Goal: Task Accomplishment & Management: Use online tool/utility

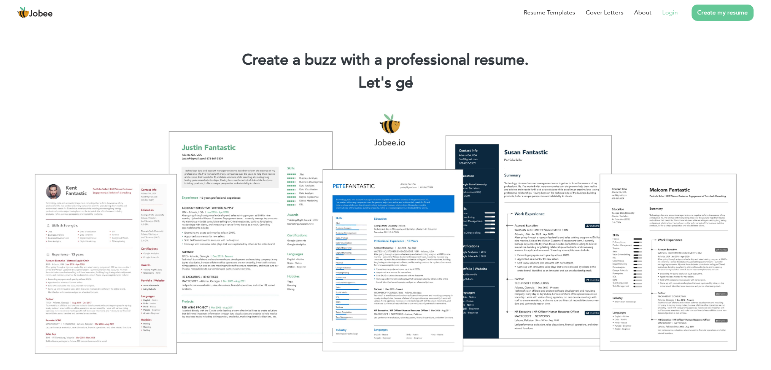
click at [668, 10] on link "Login" at bounding box center [670, 12] width 16 height 9
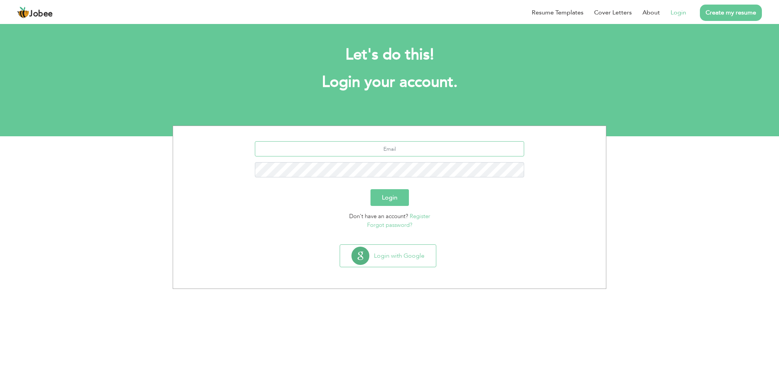
click at [406, 148] on input "text" at bounding box center [390, 148] width 270 height 15
click at [376, 262] on button "Login with Google" at bounding box center [388, 255] width 96 height 22
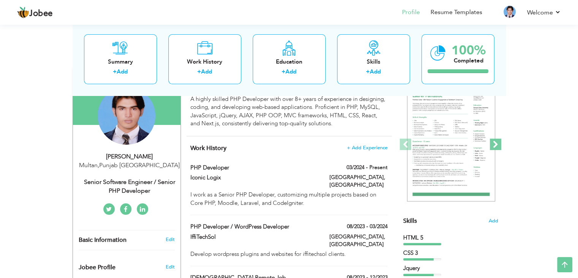
click at [499, 144] on span at bounding box center [495, 143] width 11 height 11
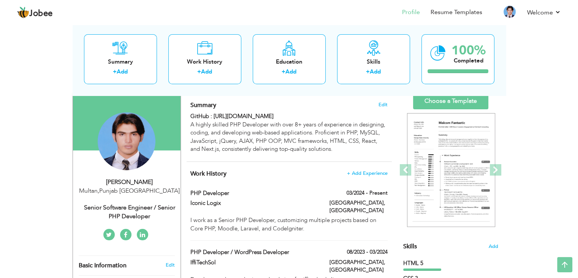
scroll to position [38, 0]
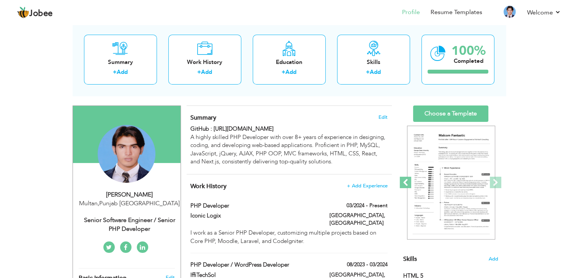
click at [402, 181] on span at bounding box center [405, 181] width 11 height 11
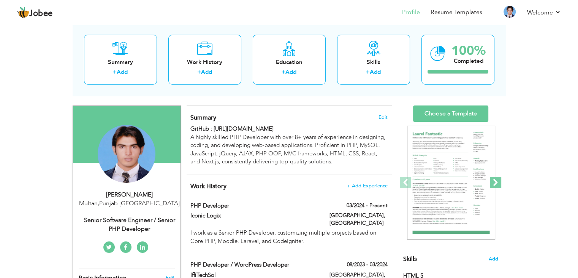
click at [494, 183] on span at bounding box center [495, 181] width 11 height 11
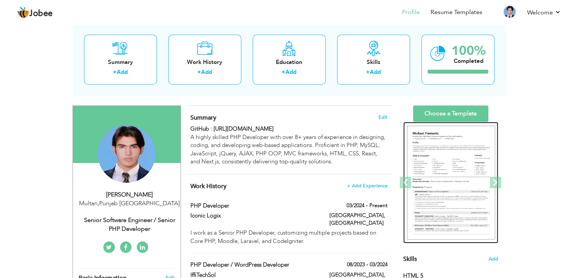
click at [473, 184] on img at bounding box center [451, 182] width 88 height 114
click at [446, 165] on img at bounding box center [451, 182] width 88 height 114
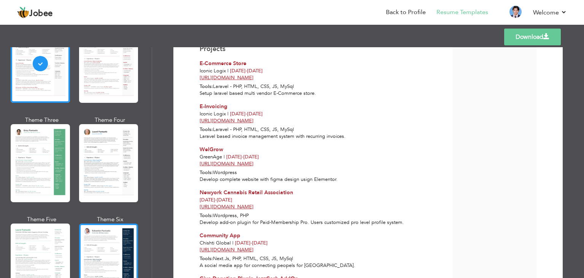
scroll to position [152, 0]
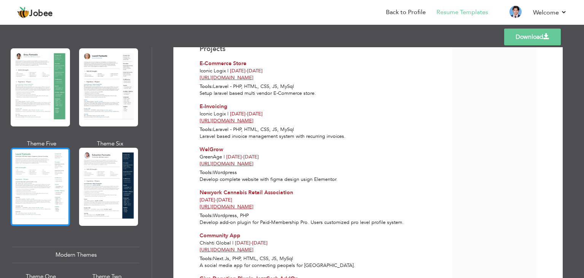
click at [43, 195] on div at bounding box center [40, 187] width 59 height 78
